Goal: Navigation & Orientation: Find specific page/section

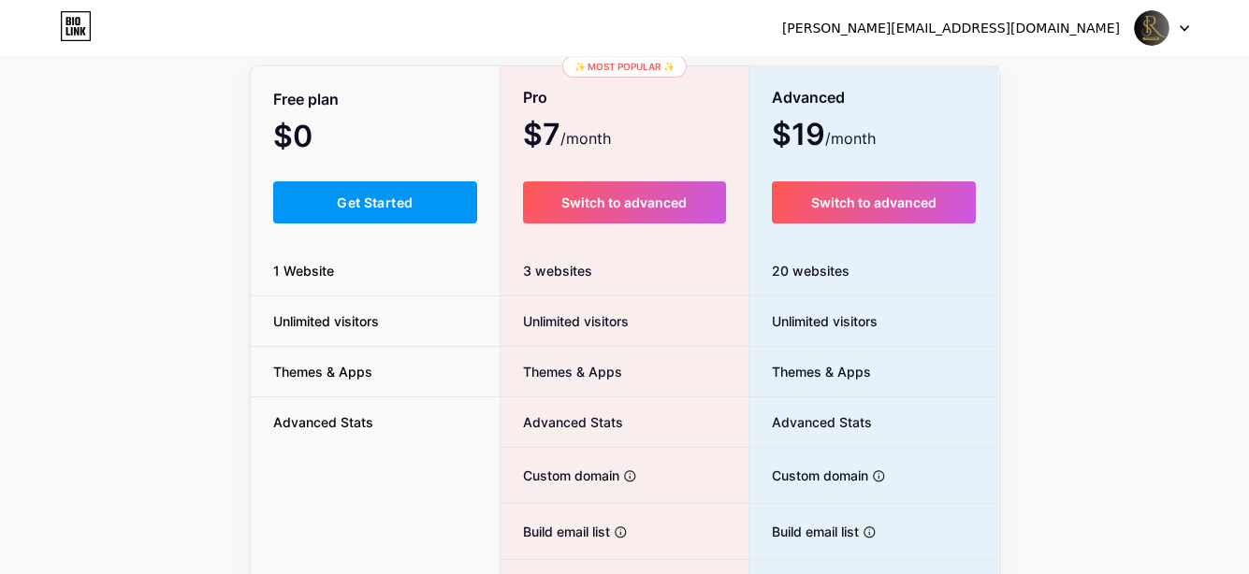
scroll to position [94, 0]
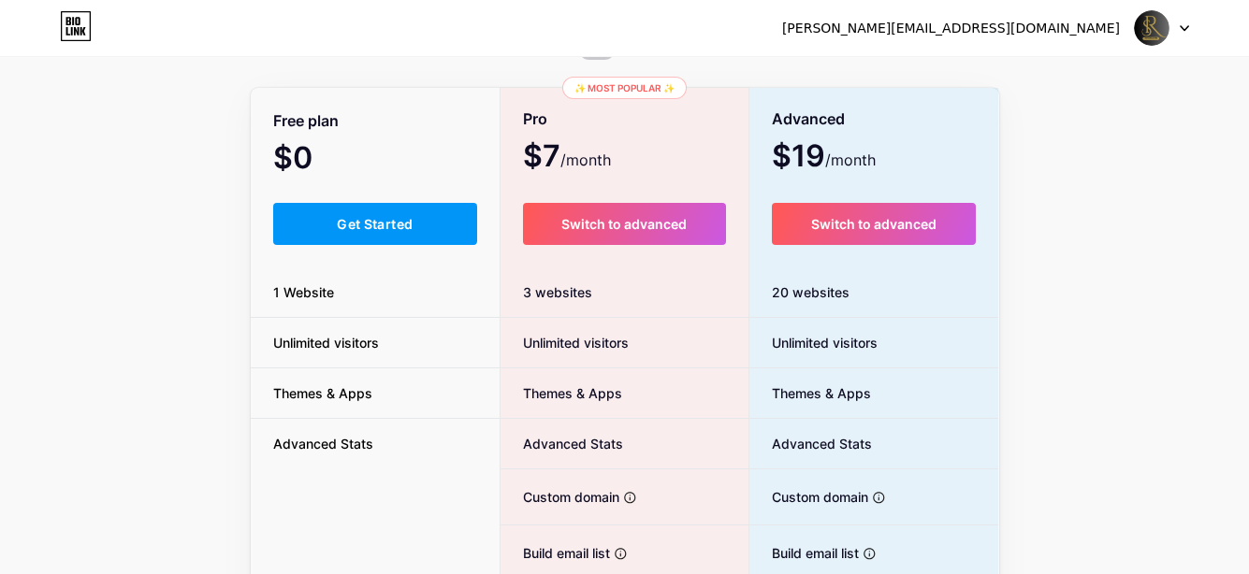
click at [297, 232] on button "Get Started" at bounding box center [375, 224] width 205 height 42
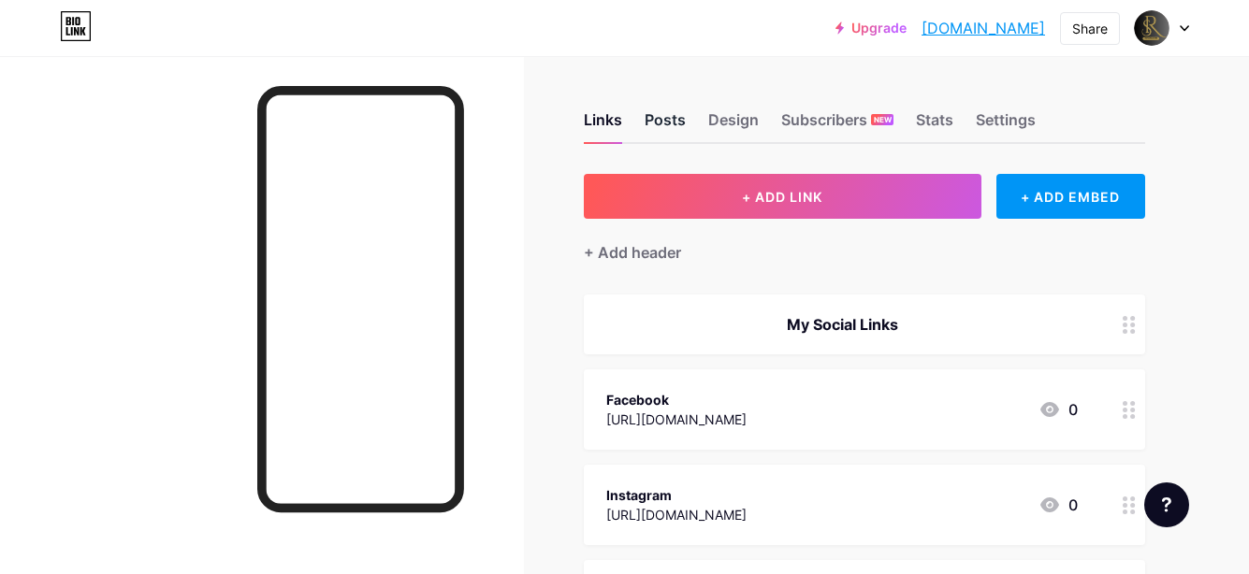
click at [657, 123] on div "Posts" at bounding box center [664, 125] width 41 height 34
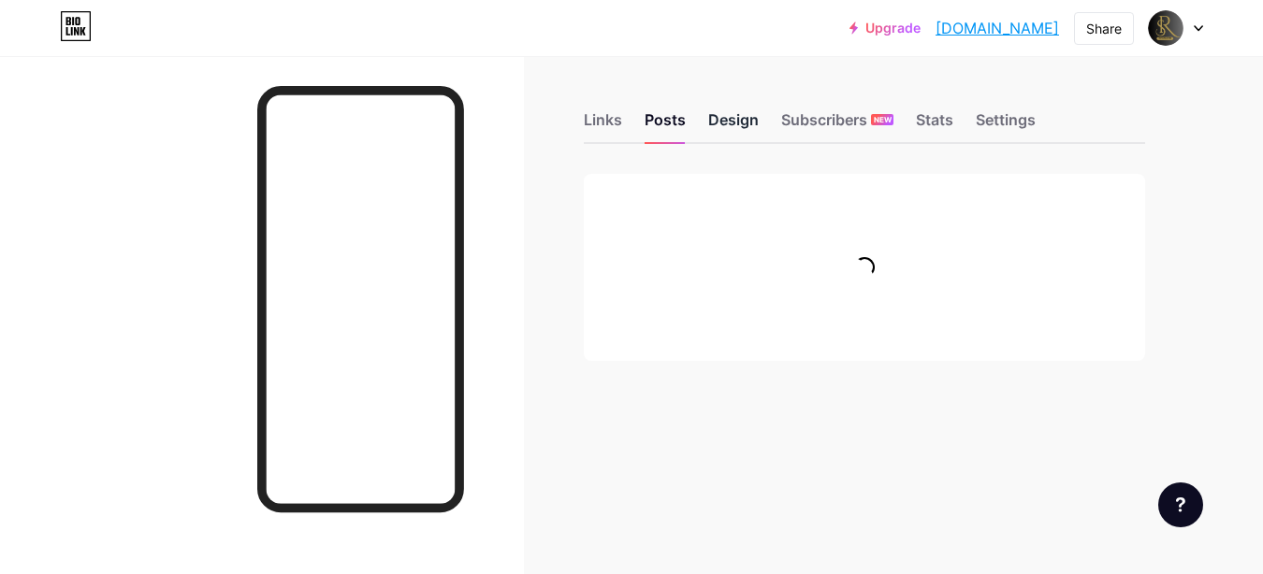
click at [730, 121] on div "Design" at bounding box center [733, 125] width 51 height 34
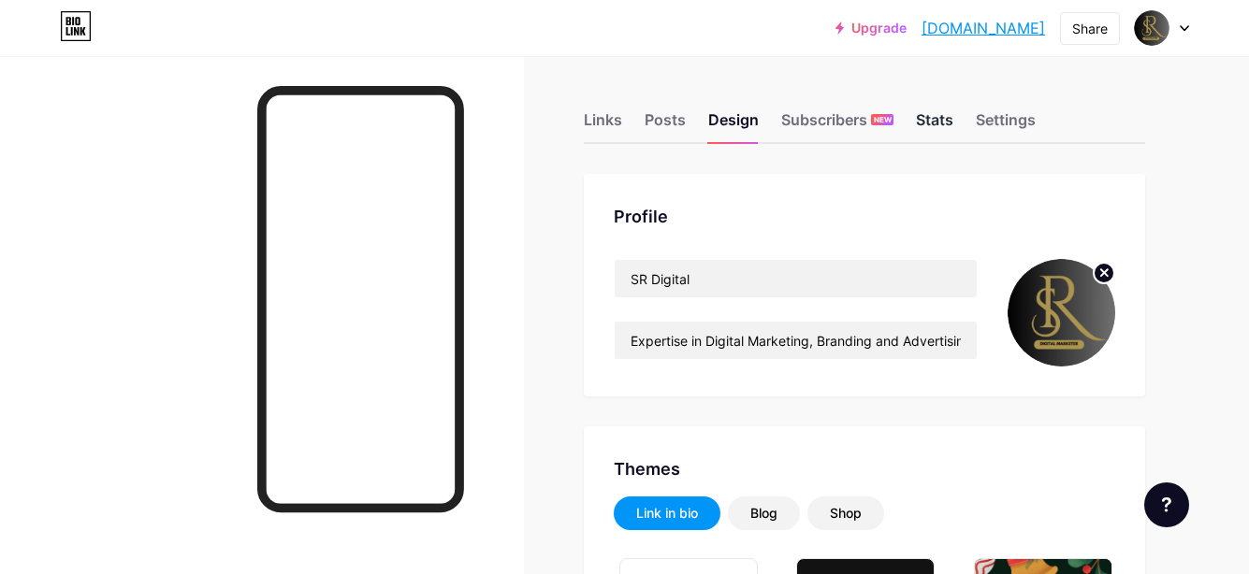
click at [943, 122] on div "Stats" at bounding box center [934, 125] width 37 height 34
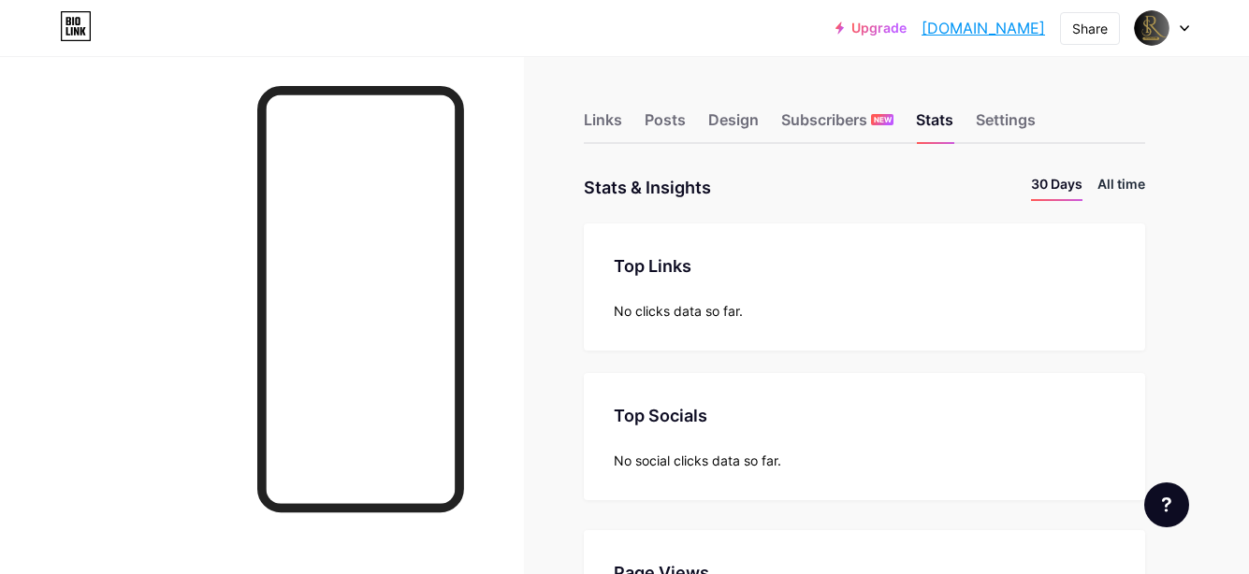
click at [1121, 183] on li "All time" at bounding box center [1121, 187] width 48 height 27
click at [605, 122] on div "Links" at bounding box center [603, 125] width 38 height 34
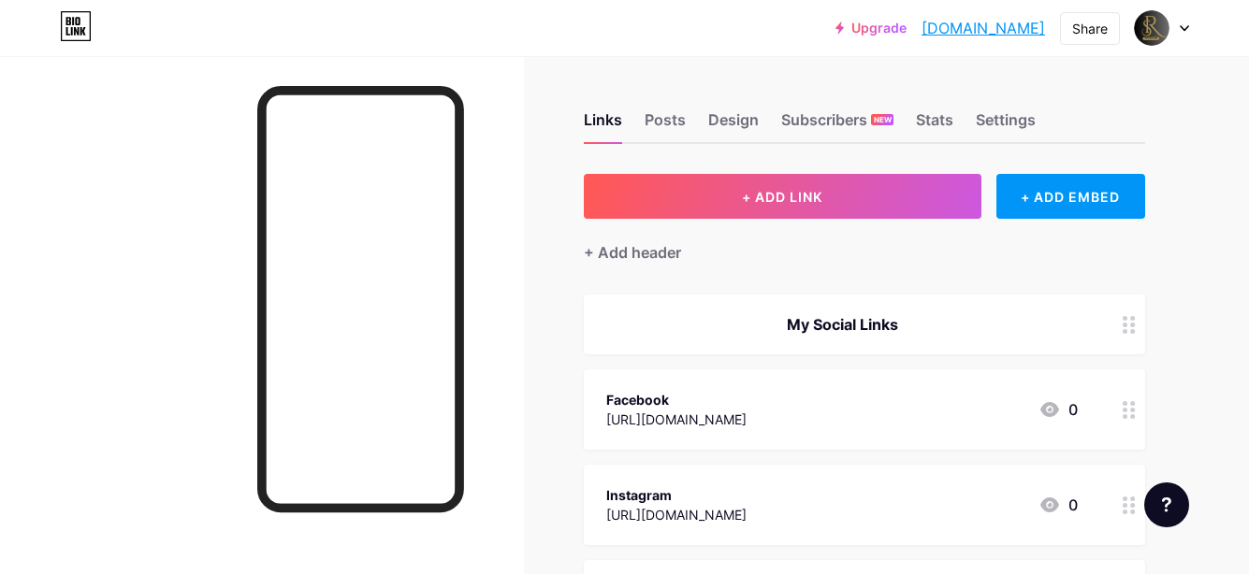
drag, startPoint x: 1049, startPoint y: 30, endPoint x: 877, endPoint y: 25, distance: 172.2
click at [877, 25] on div "Upgrade thedigitalsaira... [DOMAIN_NAME] Share Switch accounts SR Digital [DOMA…" at bounding box center [1012, 28] width 354 height 34
copy link "[DOMAIN_NAME]"
